Goal: Task Accomplishment & Management: Manage account settings

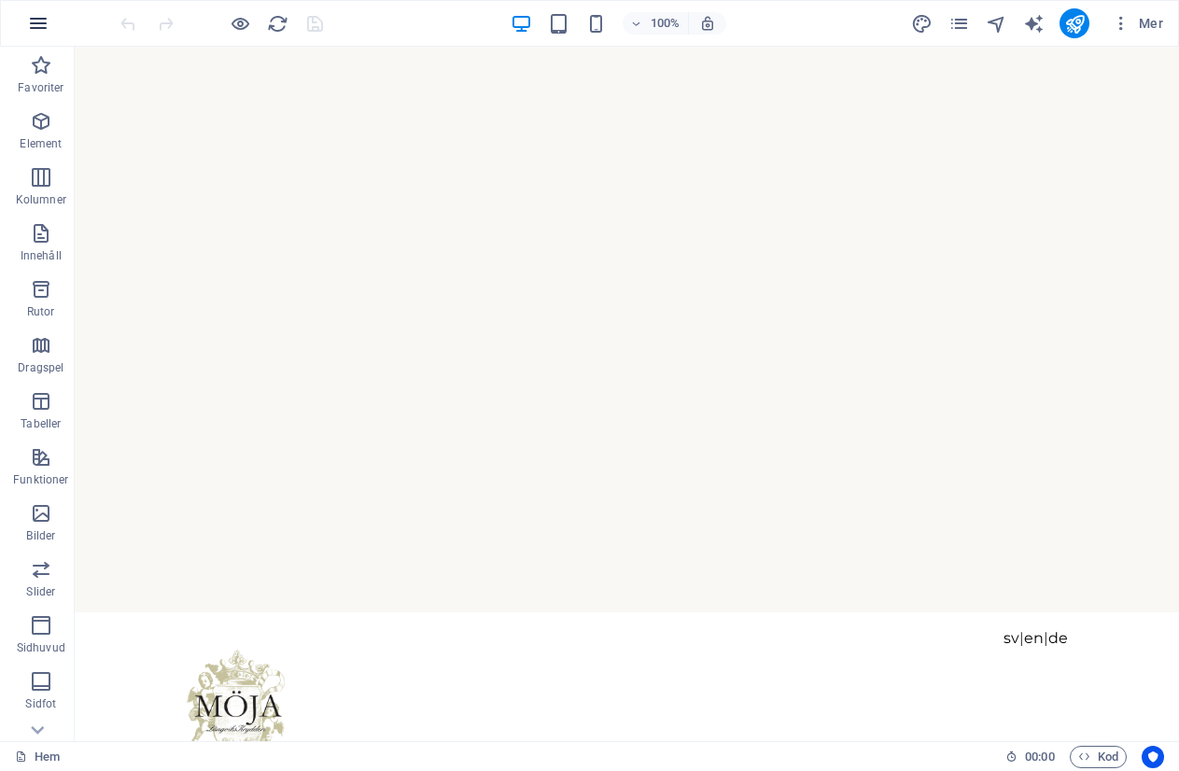
click at [33, 23] on icon "button" at bounding box center [38, 23] width 22 height 22
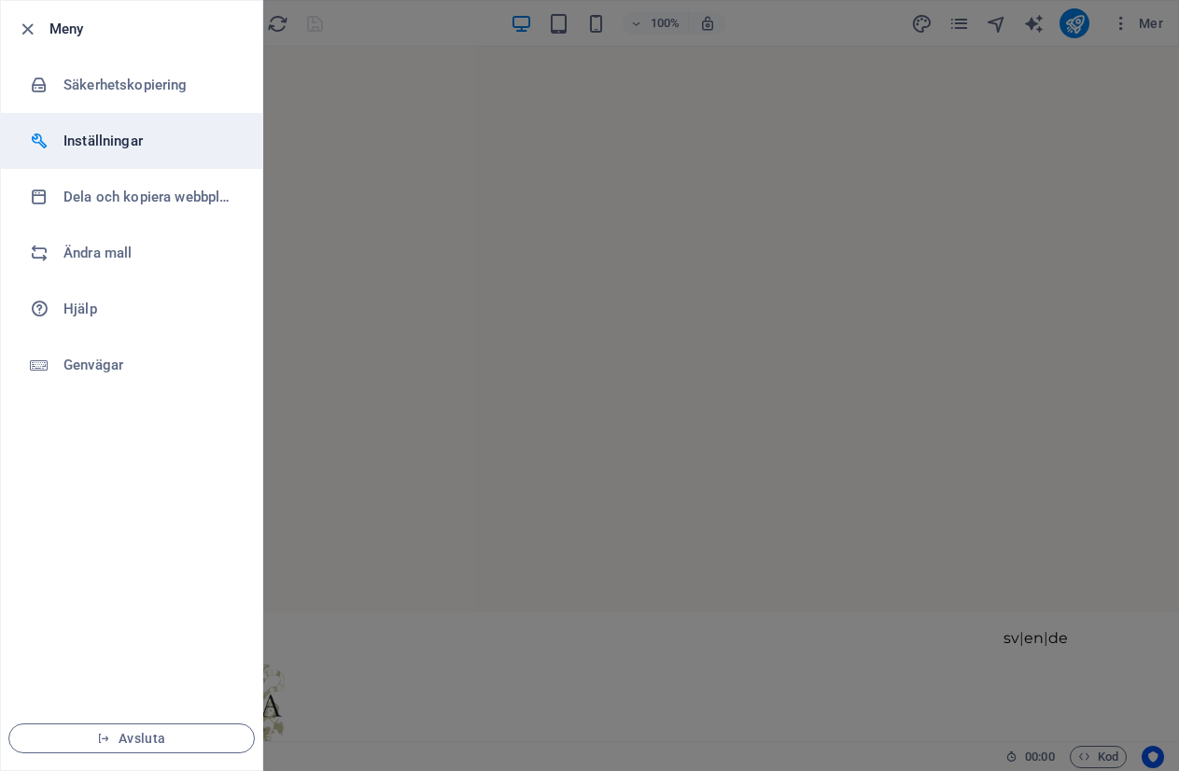
click at [115, 144] on h6 "Inställningar" at bounding box center [149, 141] width 173 height 22
select select "all"
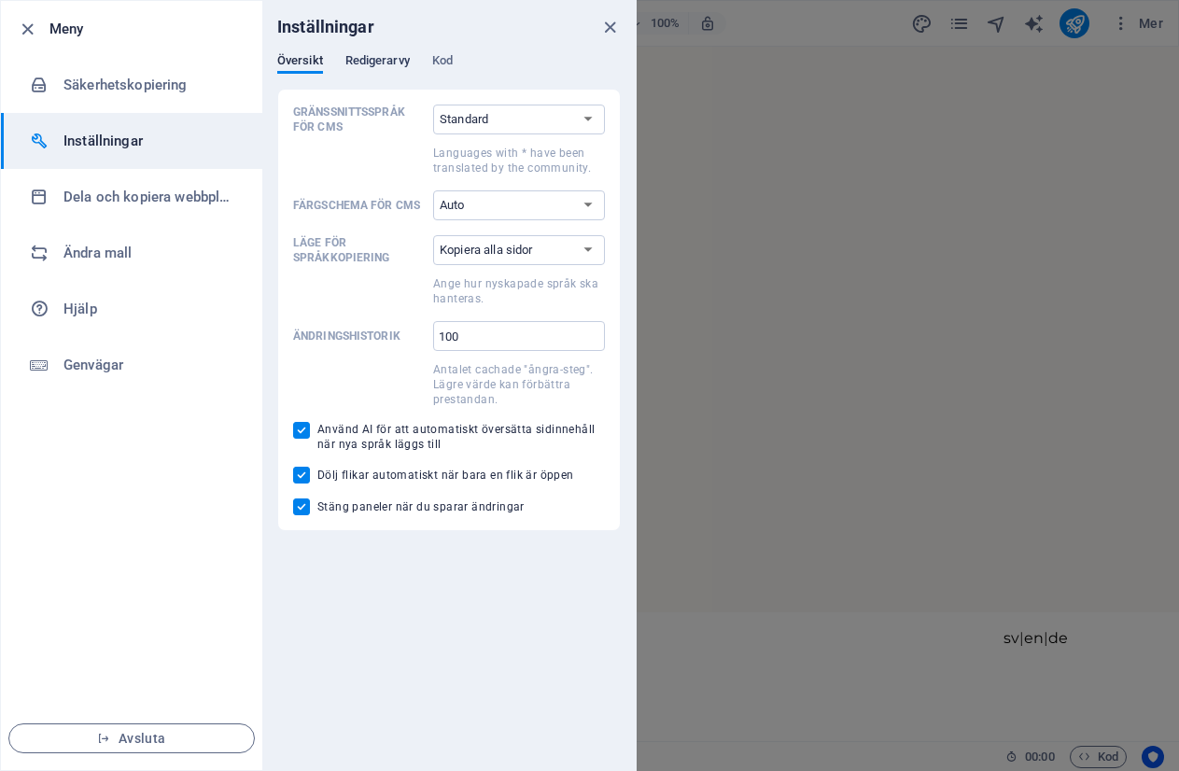
click at [384, 63] on span "Redigerarvy" at bounding box center [377, 62] width 64 height 26
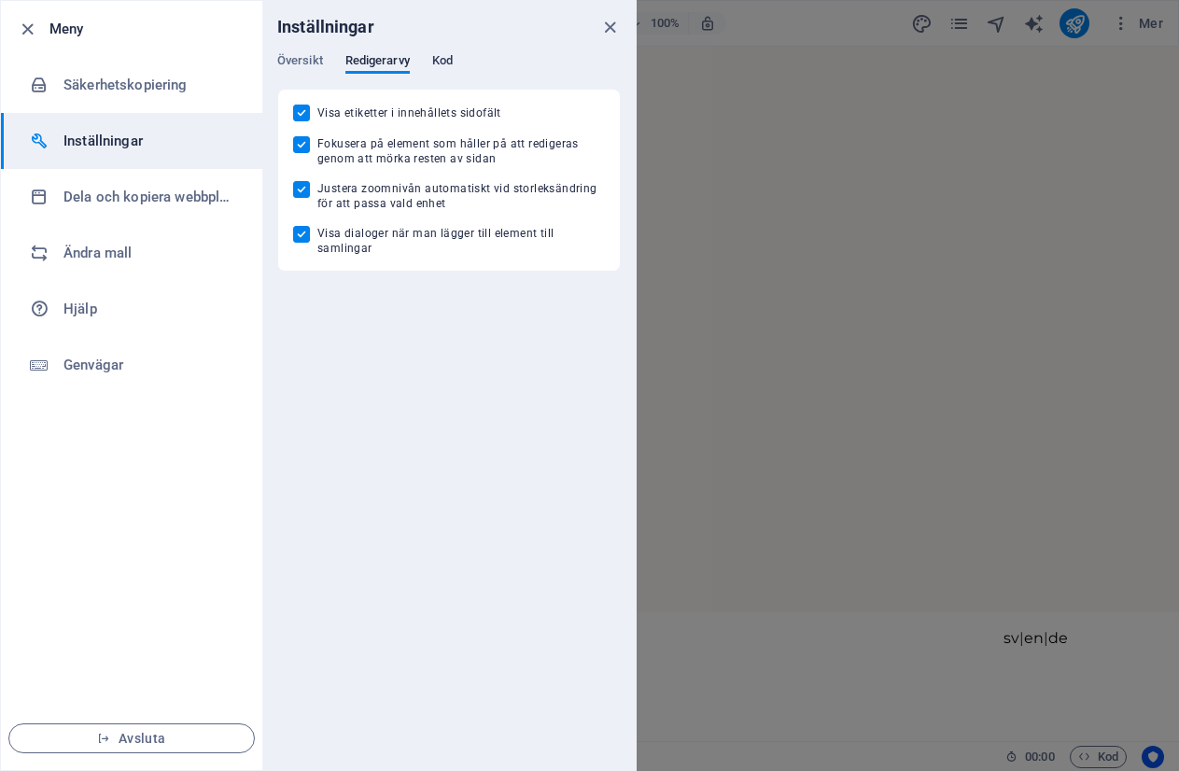
click at [447, 61] on span "Kod" at bounding box center [442, 62] width 21 height 26
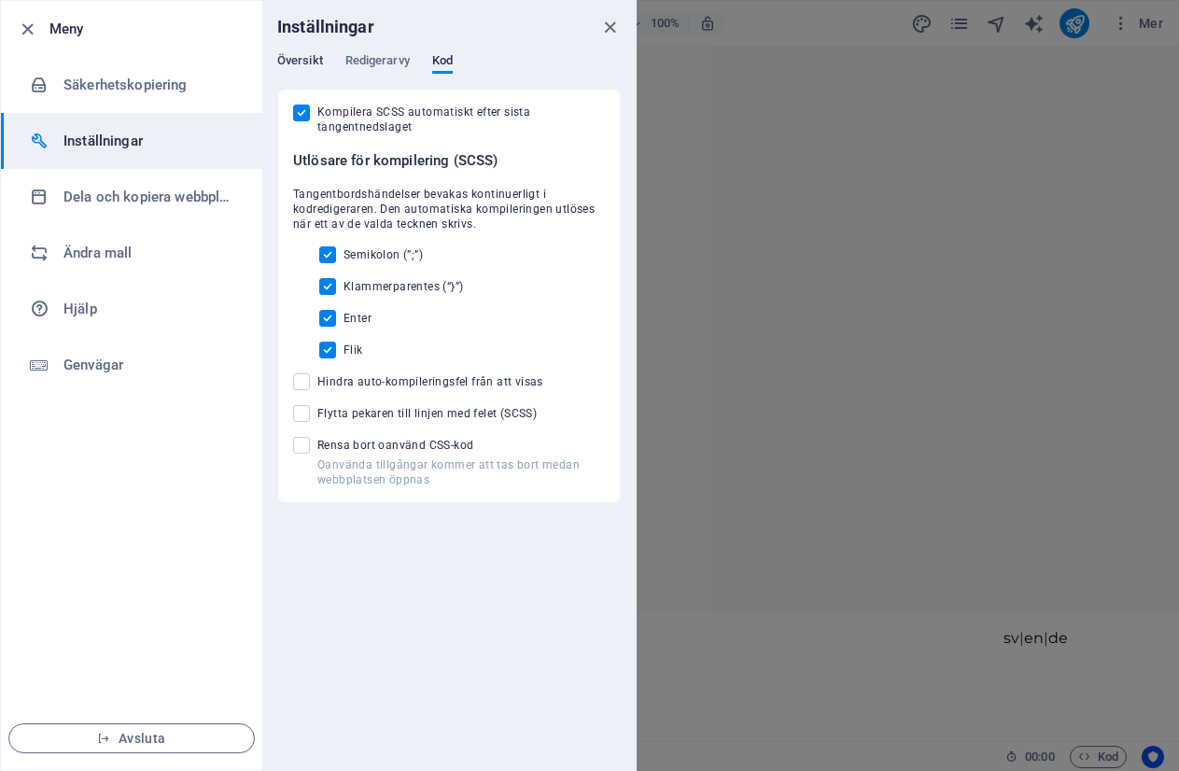
click at [301, 60] on span "Översikt" at bounding box center [300, 62] width 46 height 26
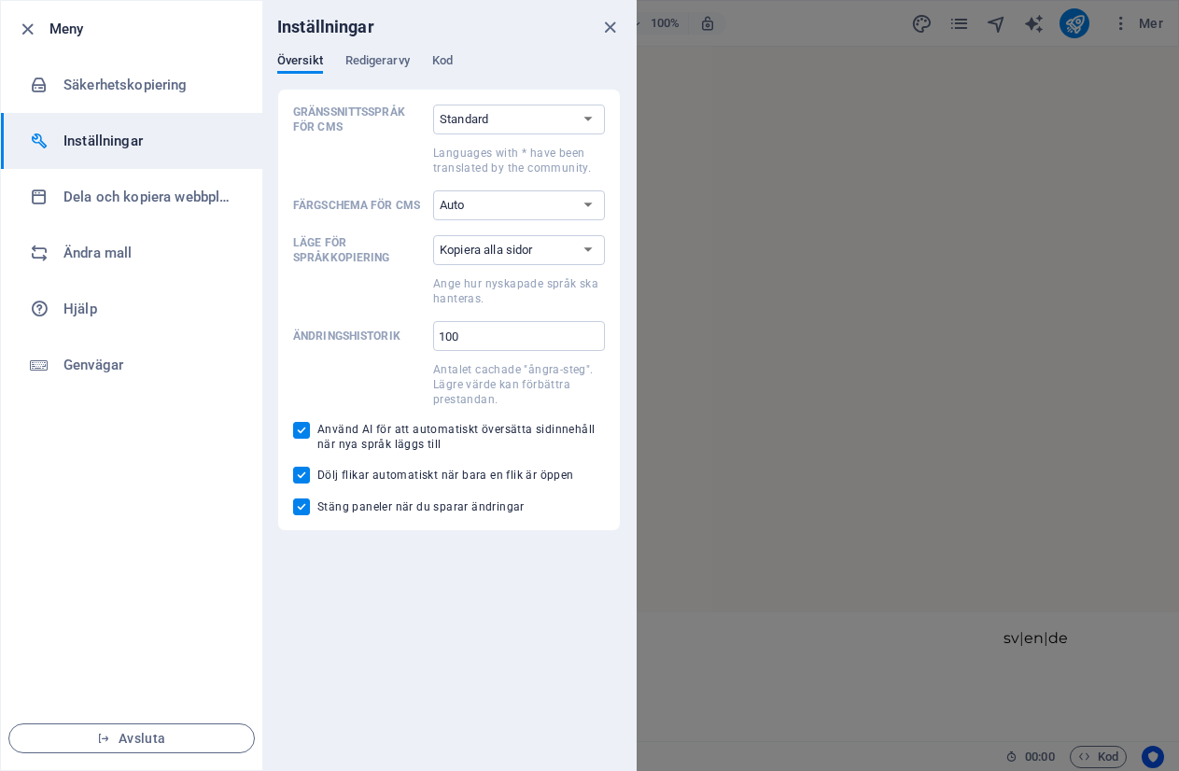
click at [114, 143] on h6 "Inställningar" at bounding box center [149, 141] width 173 height 22
click at [608, 23] on icon "close" at bounding box center [609, 27] width 21 height 21
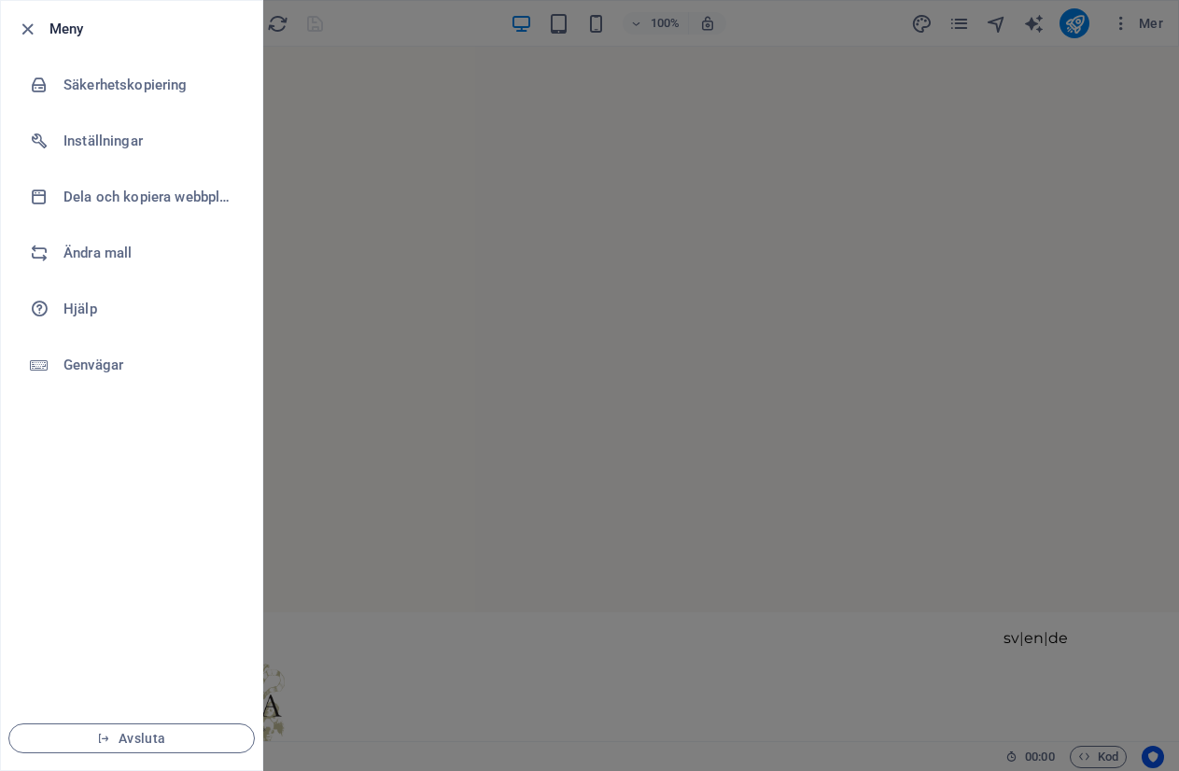
click at [628, 271] on div at bounding box center [589, 385] width 1179 height 771
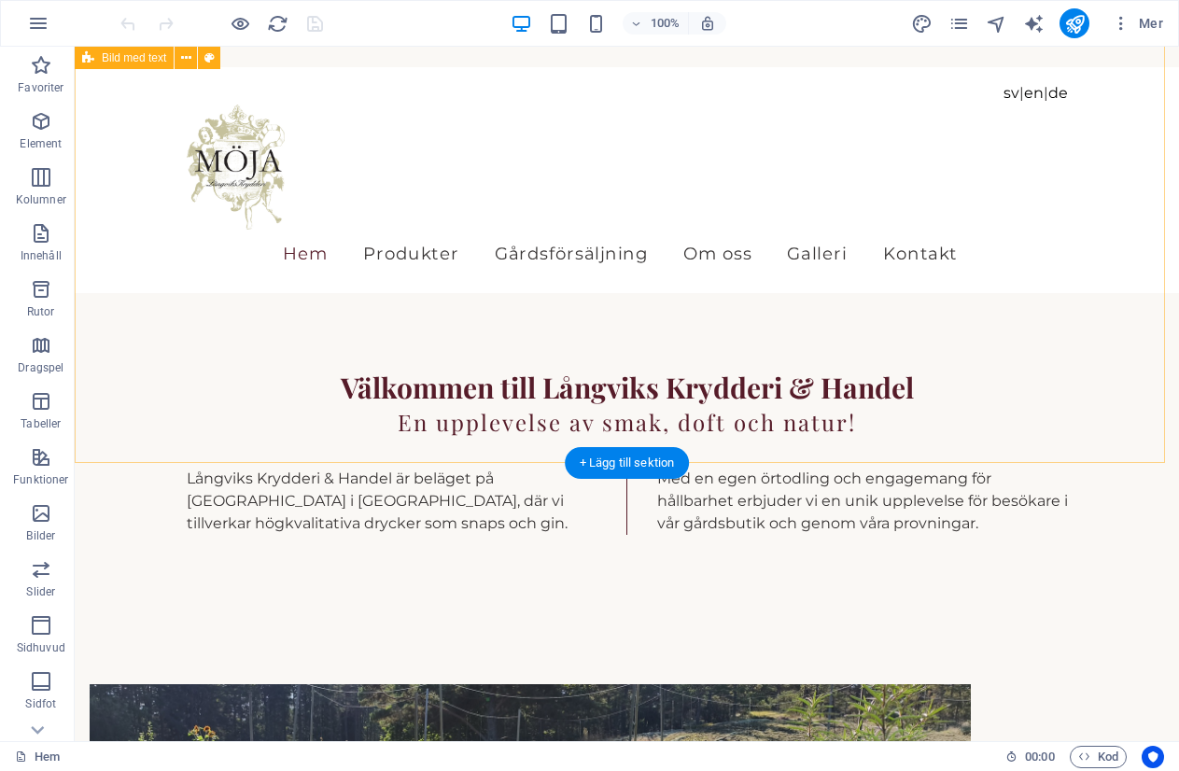
scroll to position [280, 0]
